Goal: Transaction & Acquisition: Purchase product/service

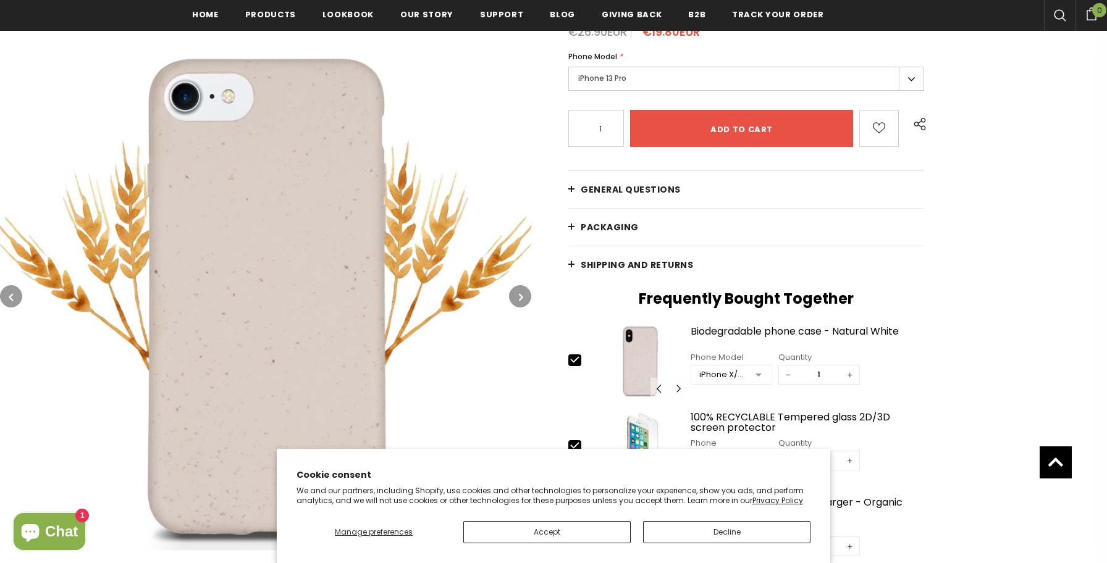
scroll to position [30, 0]
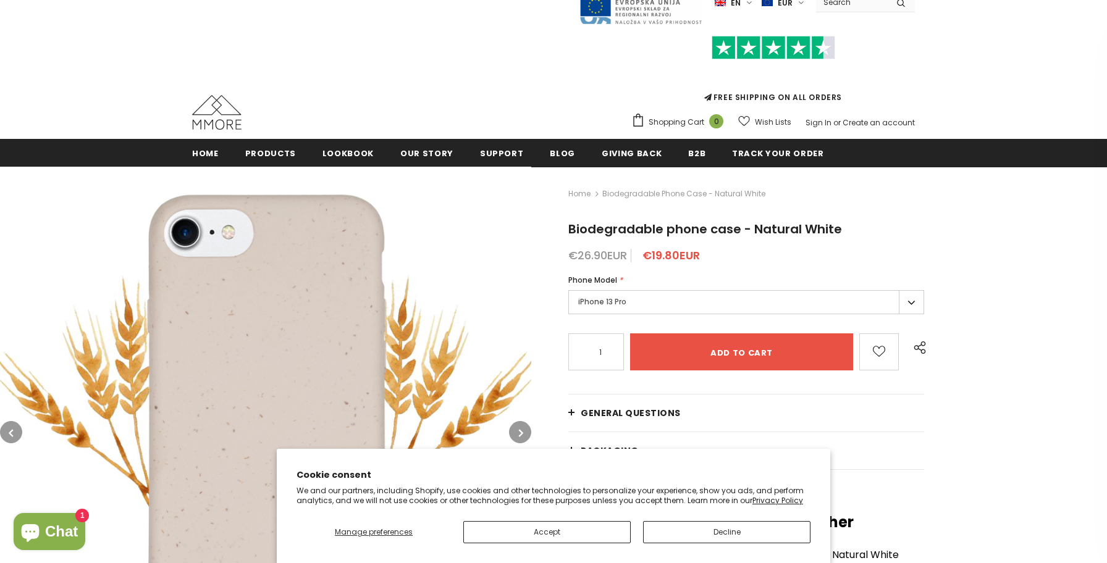
click at [644, 306] on label "iPhone 13 Pro" at bounding box center [746, 302] width 356 height 24
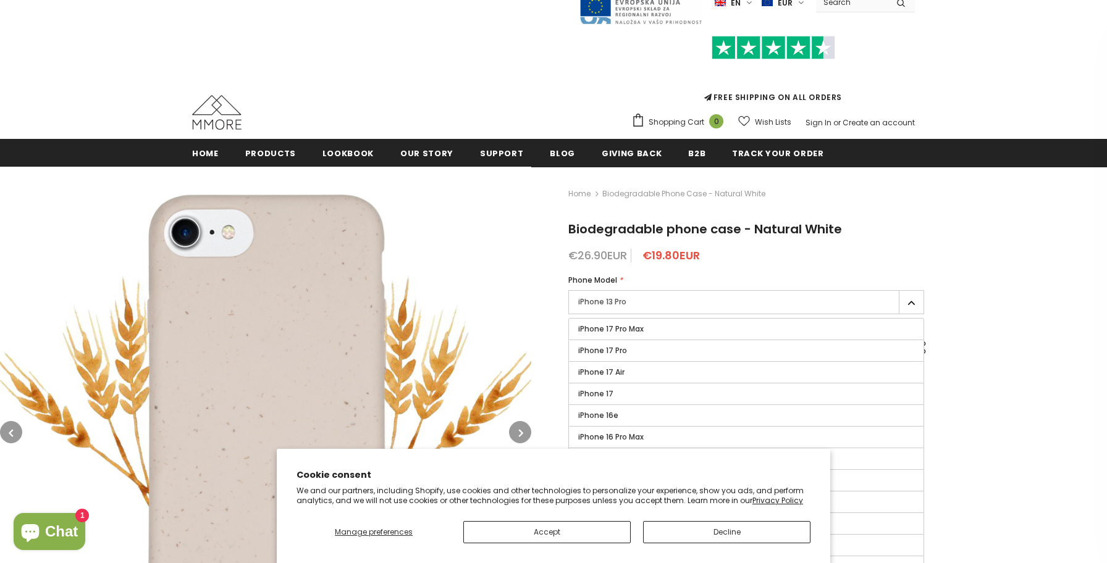
click at [644, 306] on label "iPhone 13 Pro" at bounding box center [746, 302] width 356 height 24
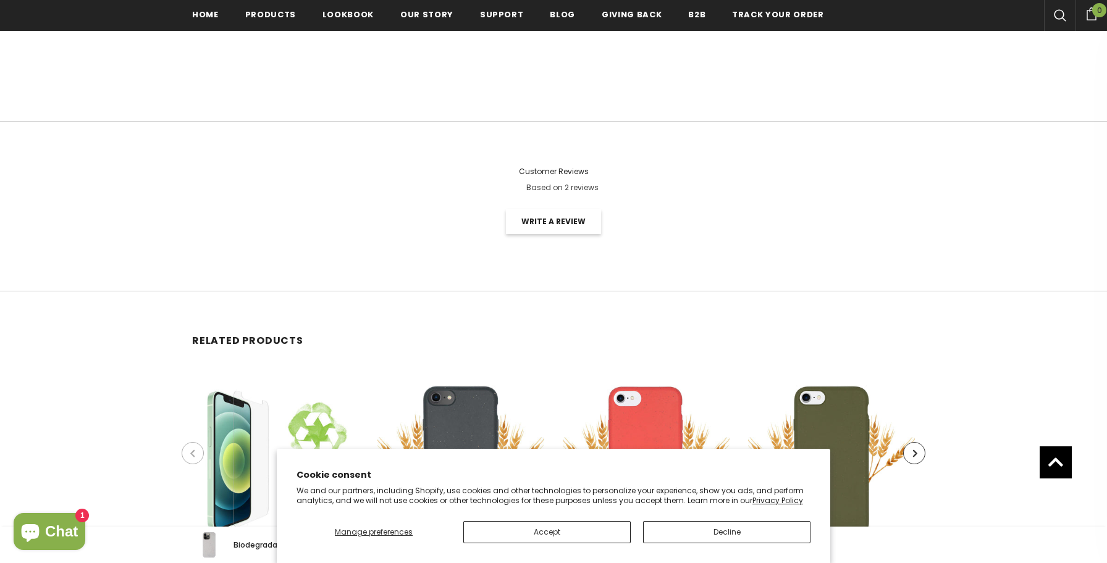
scroll to position [2362, 0]
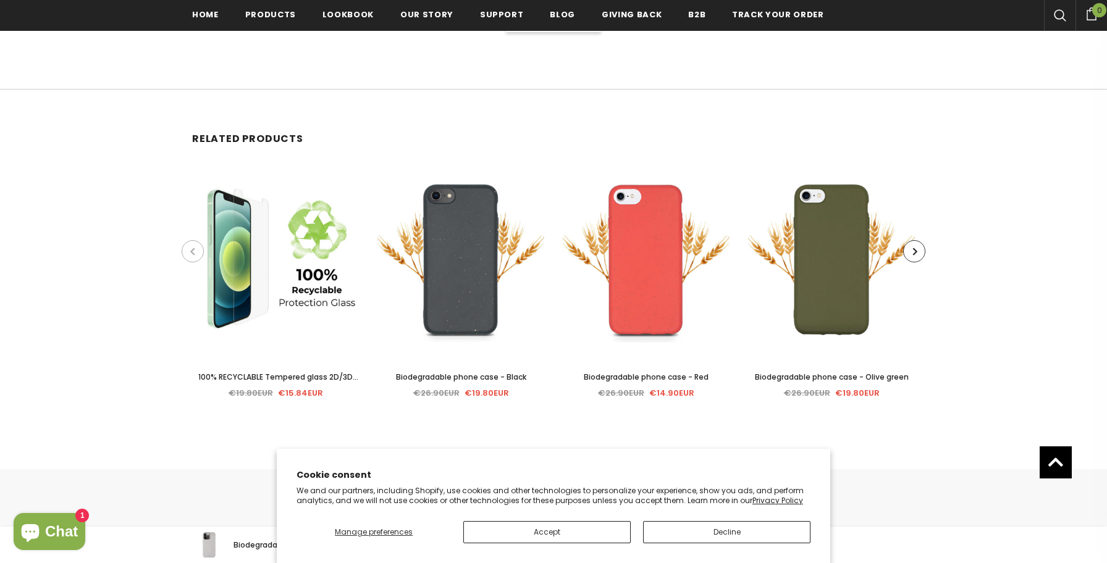
click at [842, 375] on span "Biodegradable phone case - Olive green" at bounding box center [832, 377] width 154 height 11
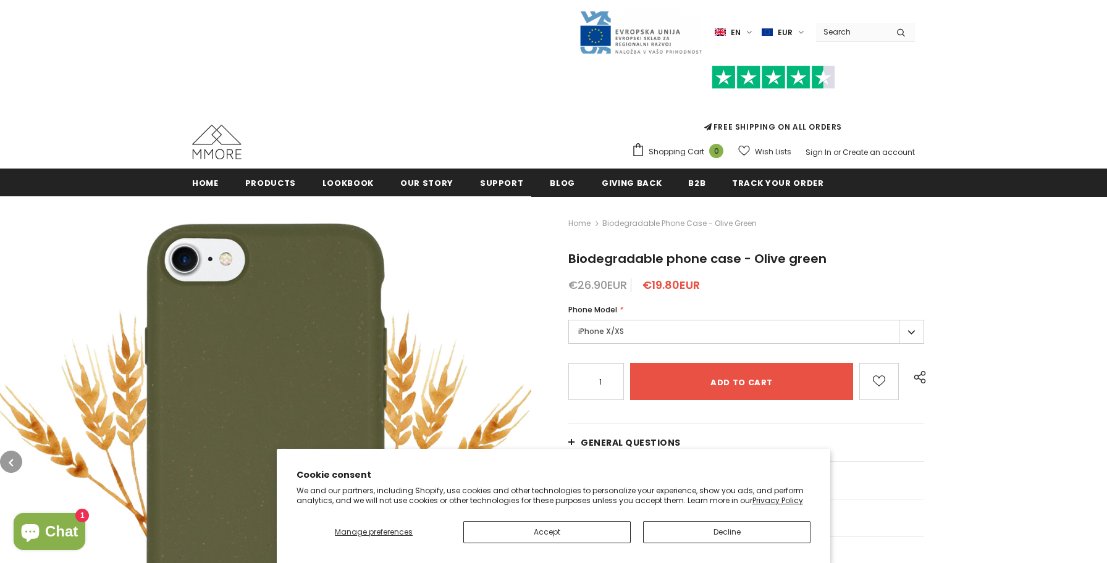
click at [690, 317] on div "Phone Model * iPhone X/XS iPhone 15 Pro Max iPhone 15 Plus iPhone 15 Pro iPhone…" at bounding box center [746, 326] width 356 height 44
click at [906, 325] on label "iPhone X/XS" at bounding box center [746, 332] width 356 height 24
